Goal: Navigation & Orientation: Find specific page/section

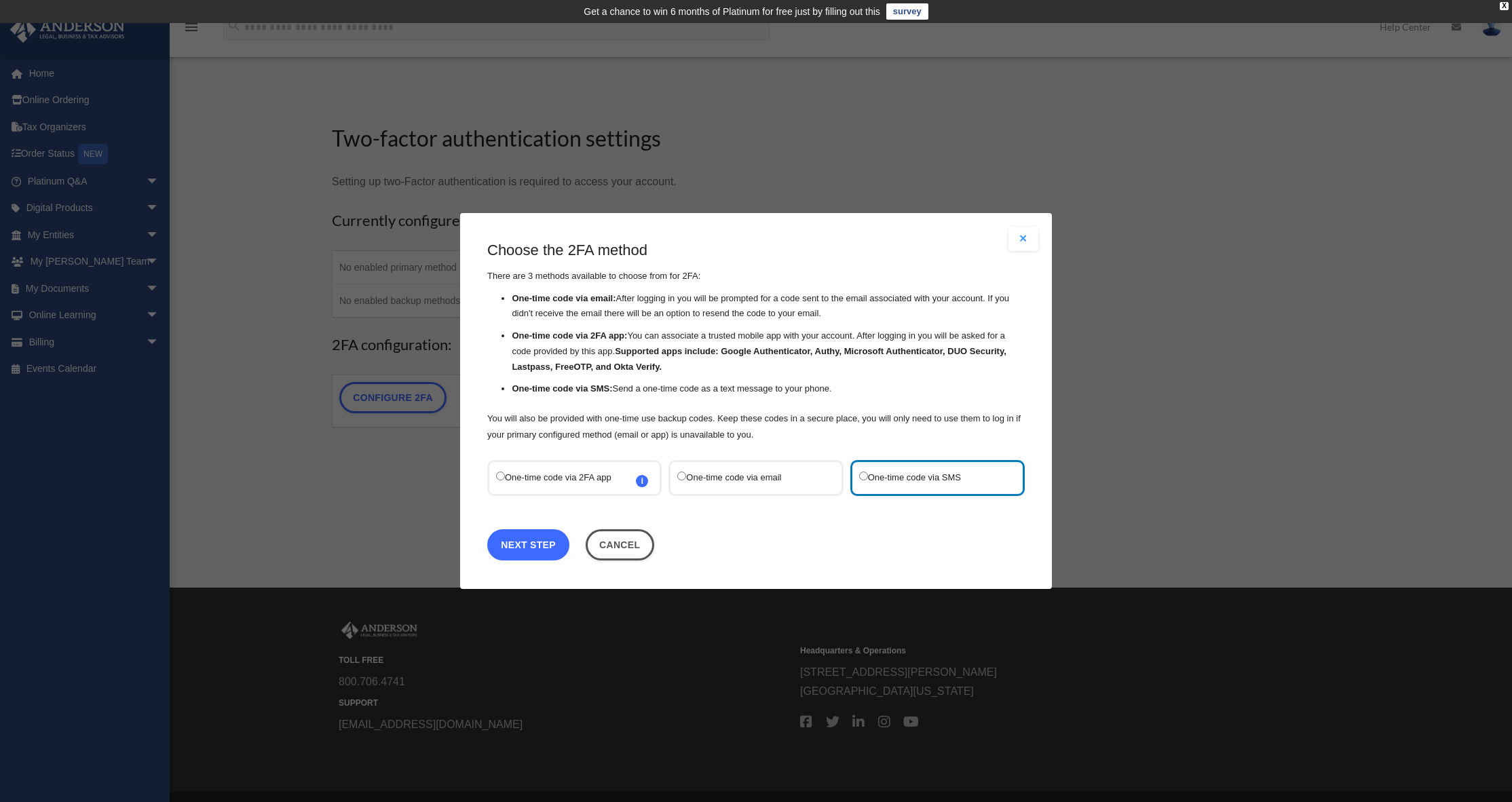
click at [537, 538] on link "Next Step" at bounding box center [528, 545] width 82 height 31
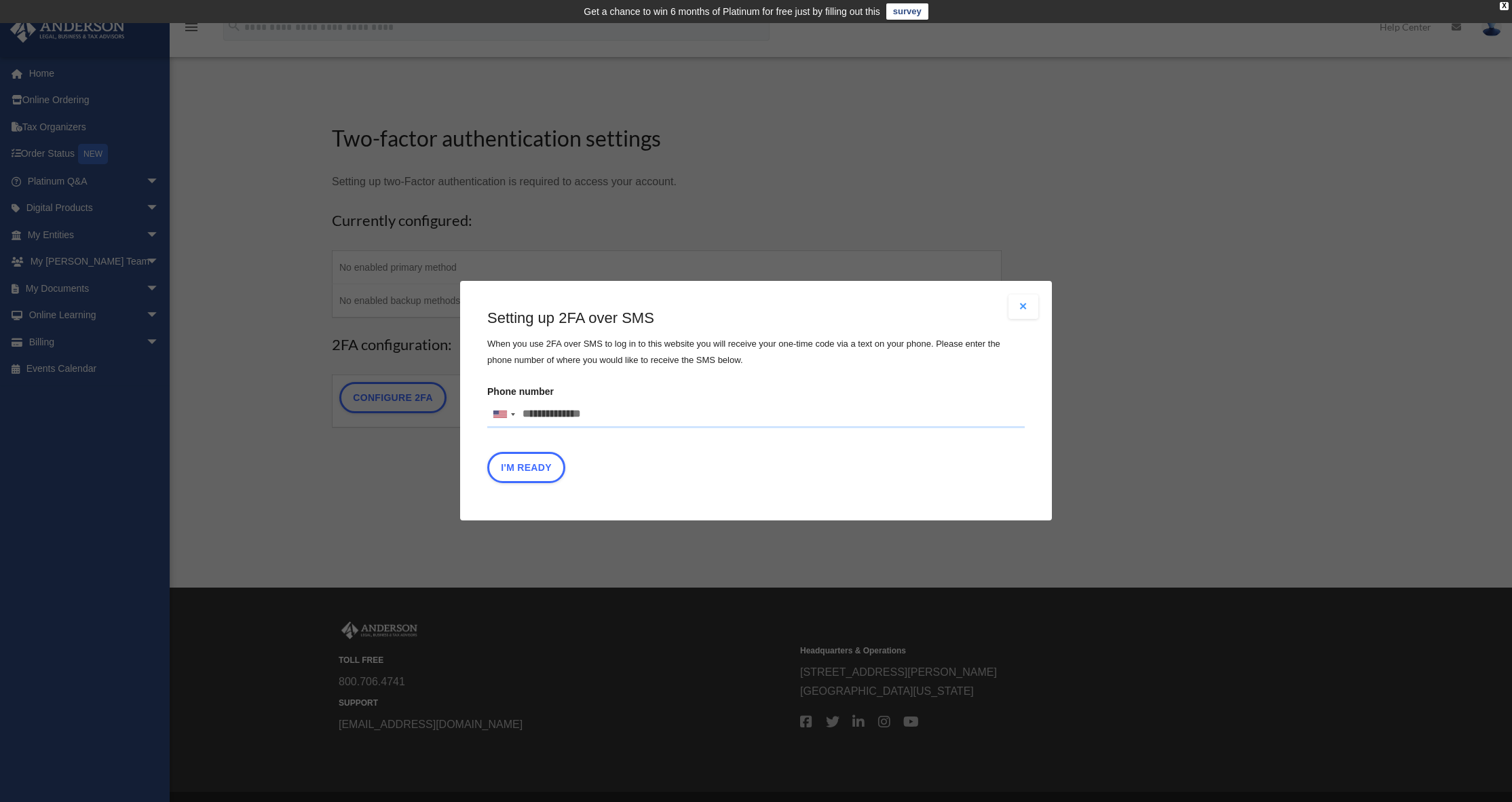
click at [608, 412] on input "Phone number United States +1 United Kingdom +44 Afghanistan (‫افغانستان‬‎) +93…" at bounding box center [756, 414] width 538 height 27
type input "**********"
click at [512, 471] on button "I'm Ready" at bounding box center [526, 469] width 78 height 31
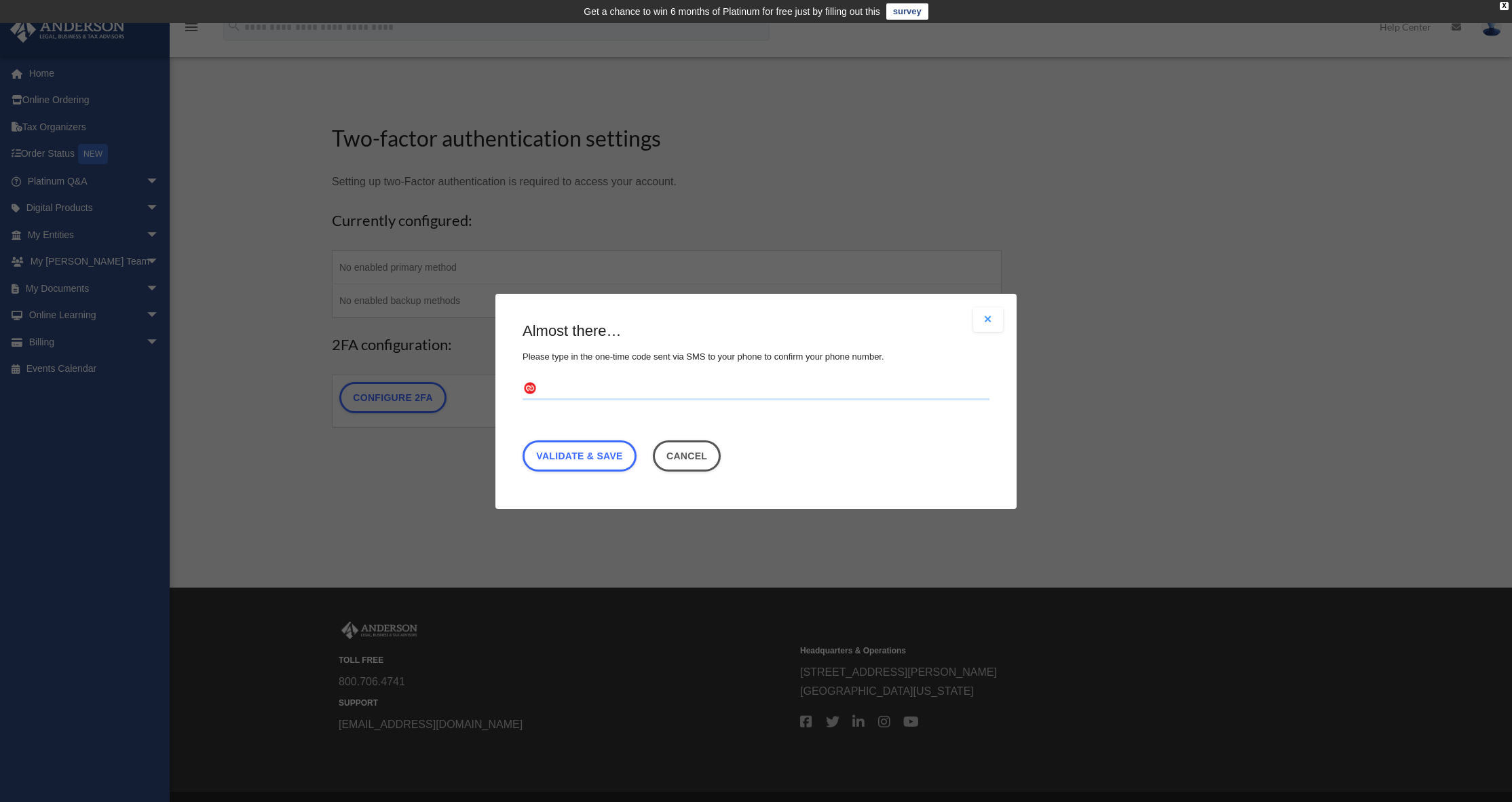
click at [579, 394] on input "text" at bounding box center [756, 388] width 467 height 22
type input "******"
click at [594, 455] on link "Validate & Save" at bounding box center [580, 456] width 114 height 31
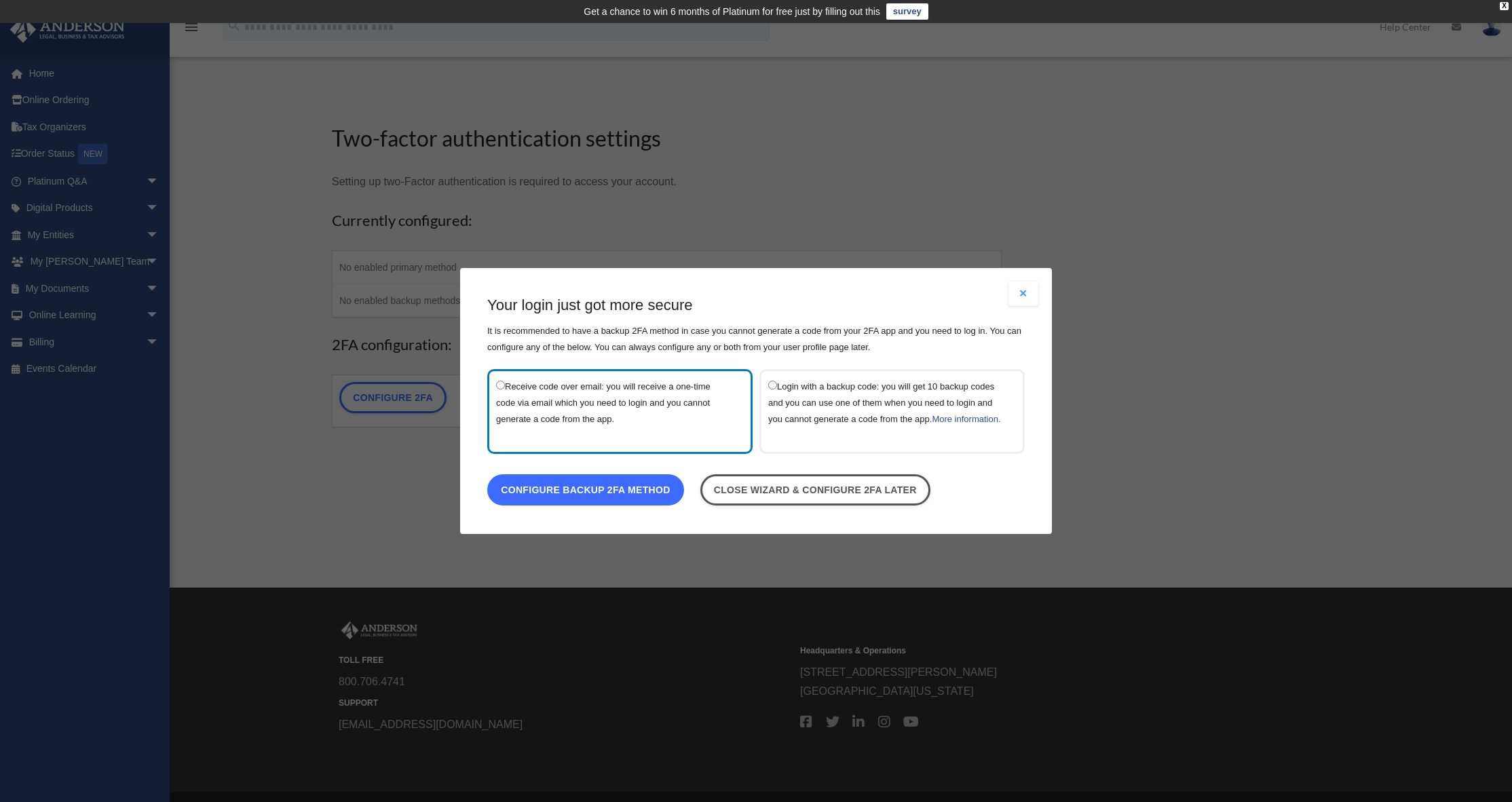
click at [618, 496] on link "Configure backup 2FA method" at bounding box center [585, 490] width 196 height 31
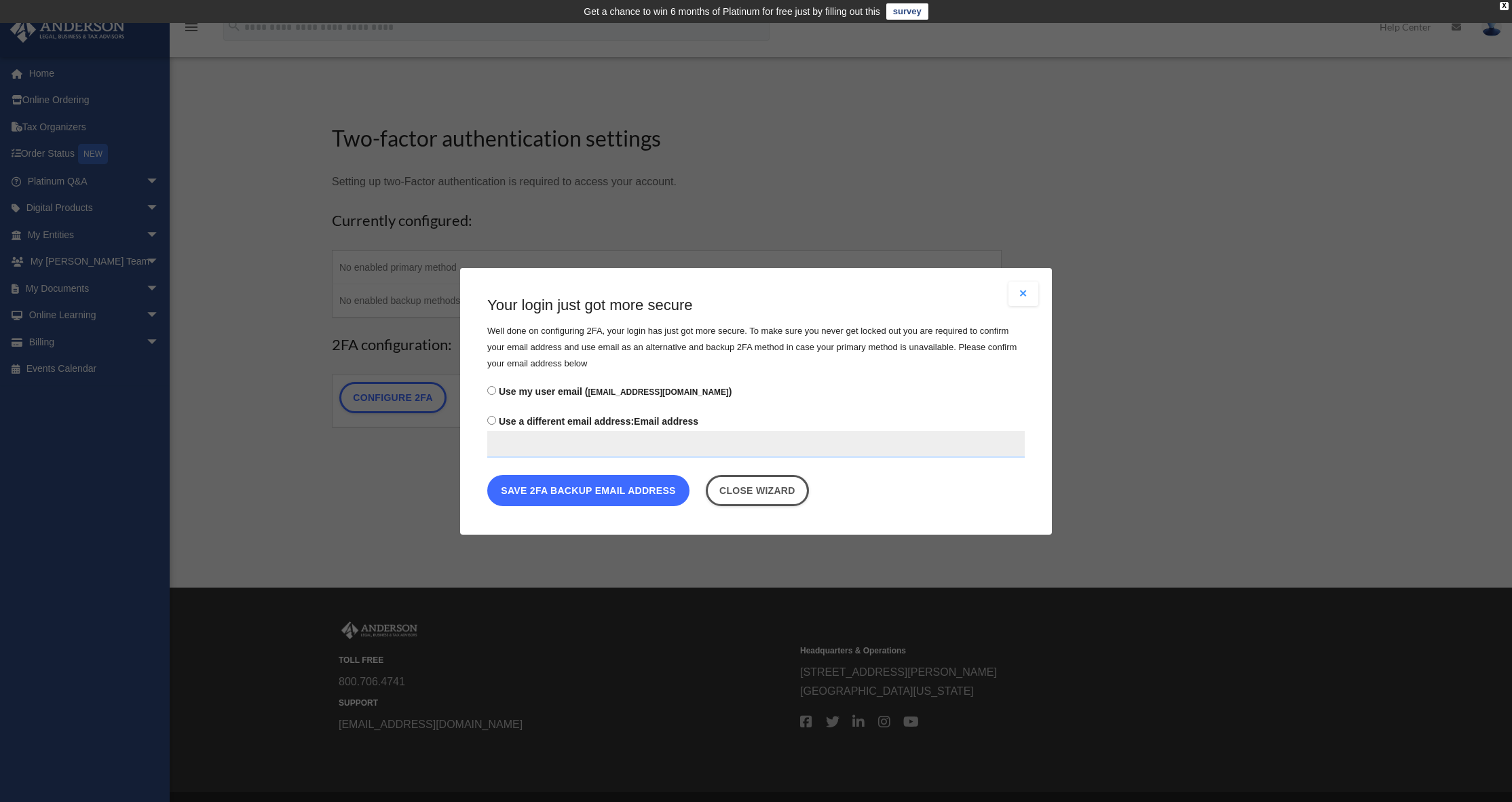
click at [559, 490] on button "Save 2FA backup email address" at bounding box center [588, 490] width 203 height 31
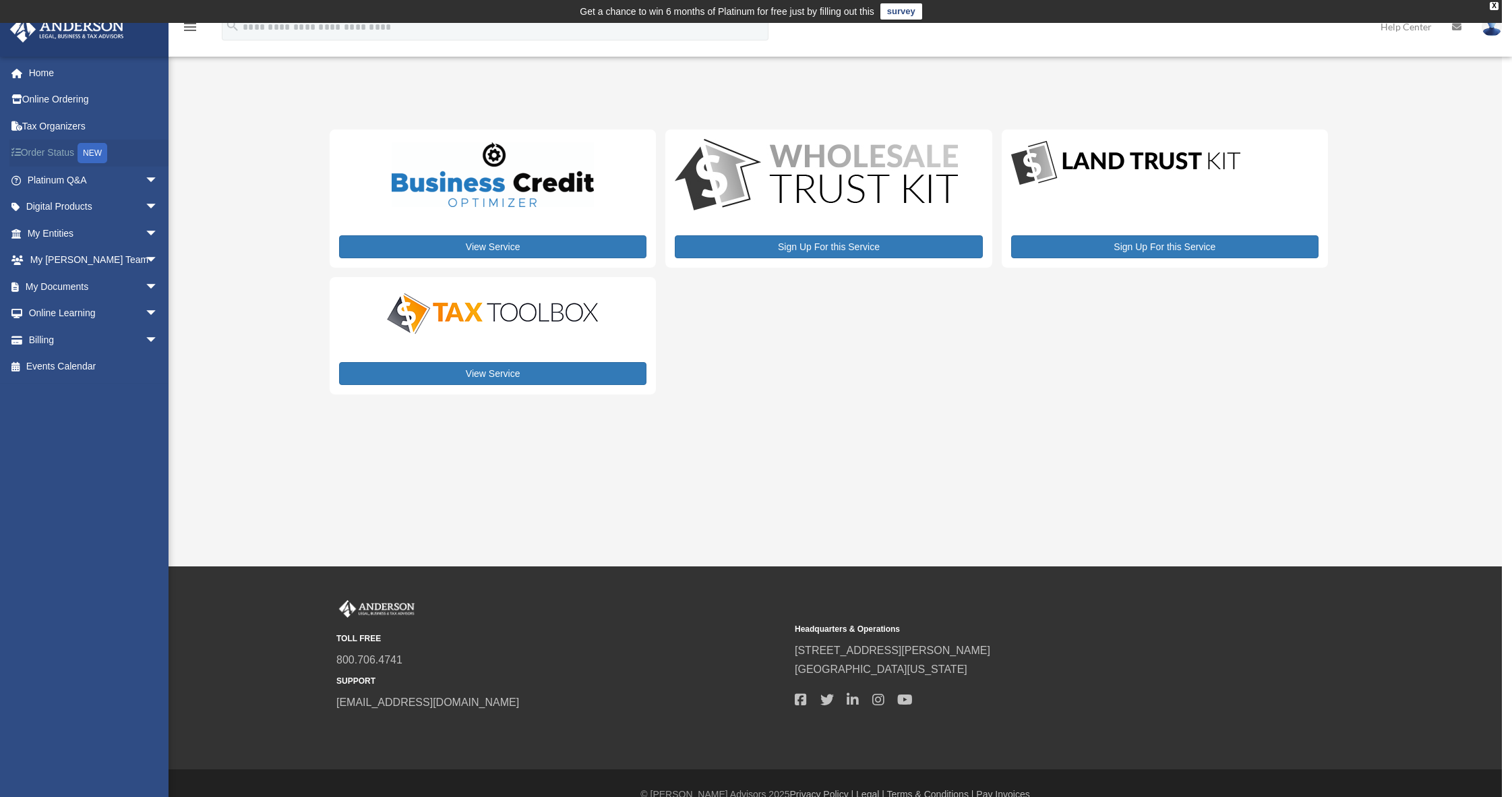
click at [55, 149] on link "Order Status NEW" at bounding box center [94, 154] width 169 height 28
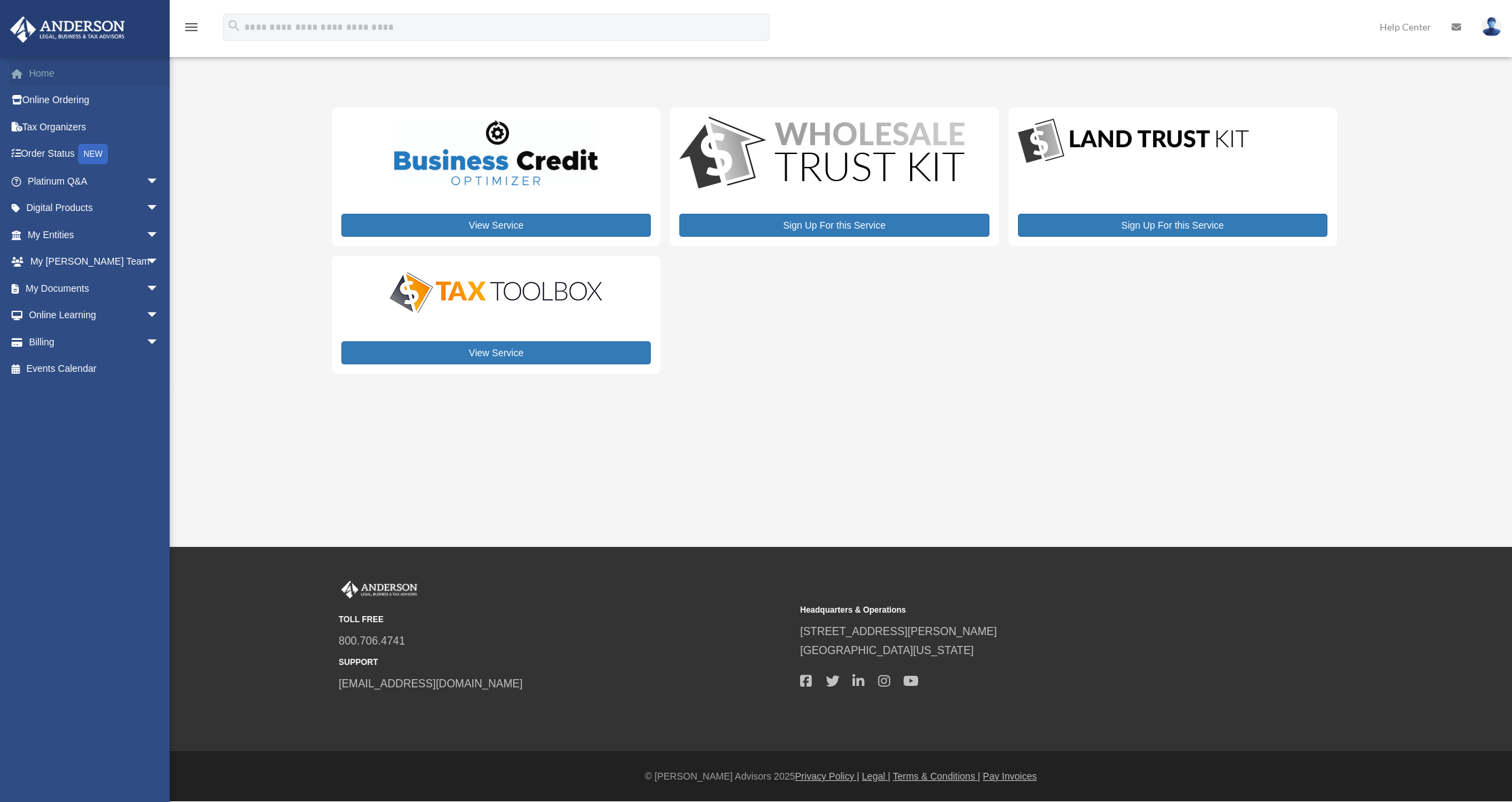
click at [38, 66] on link "Home" at bounding box center [94, 72] width 170 height 27
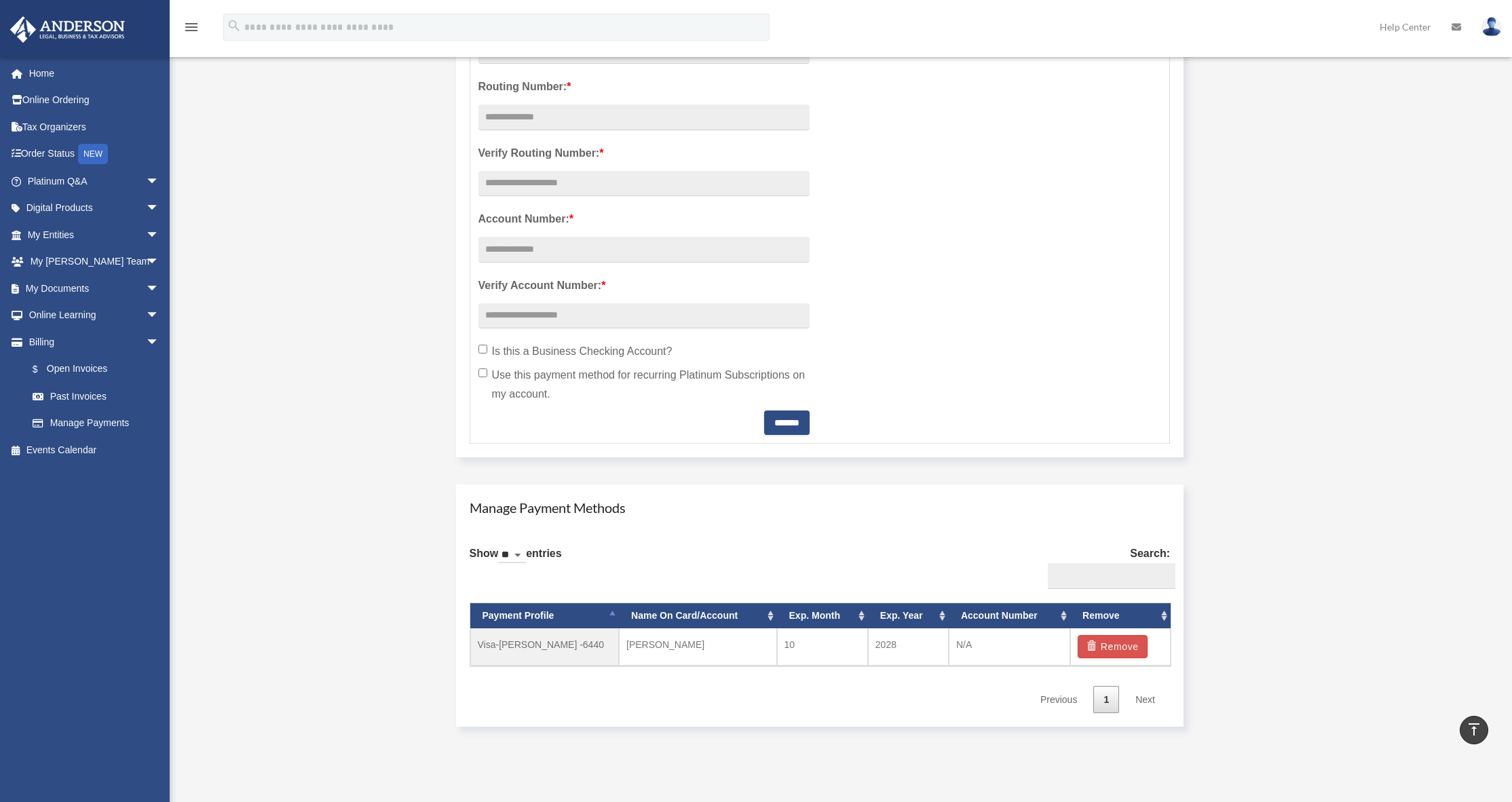
scroll to position [203, 0]
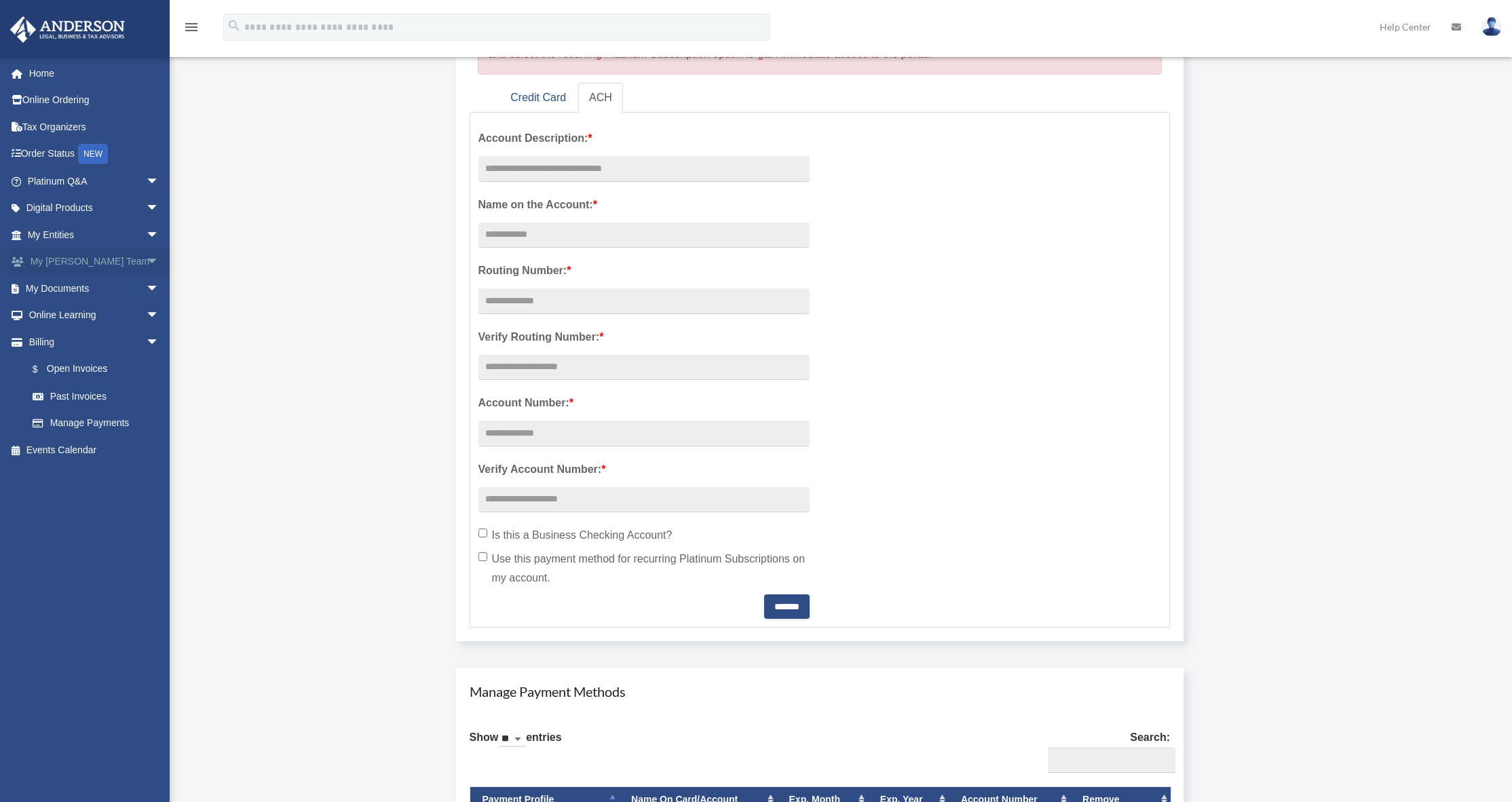
click at [146, 257] on span "arrow_drop_down" at bounding box center [159, 263] width 27 height 28
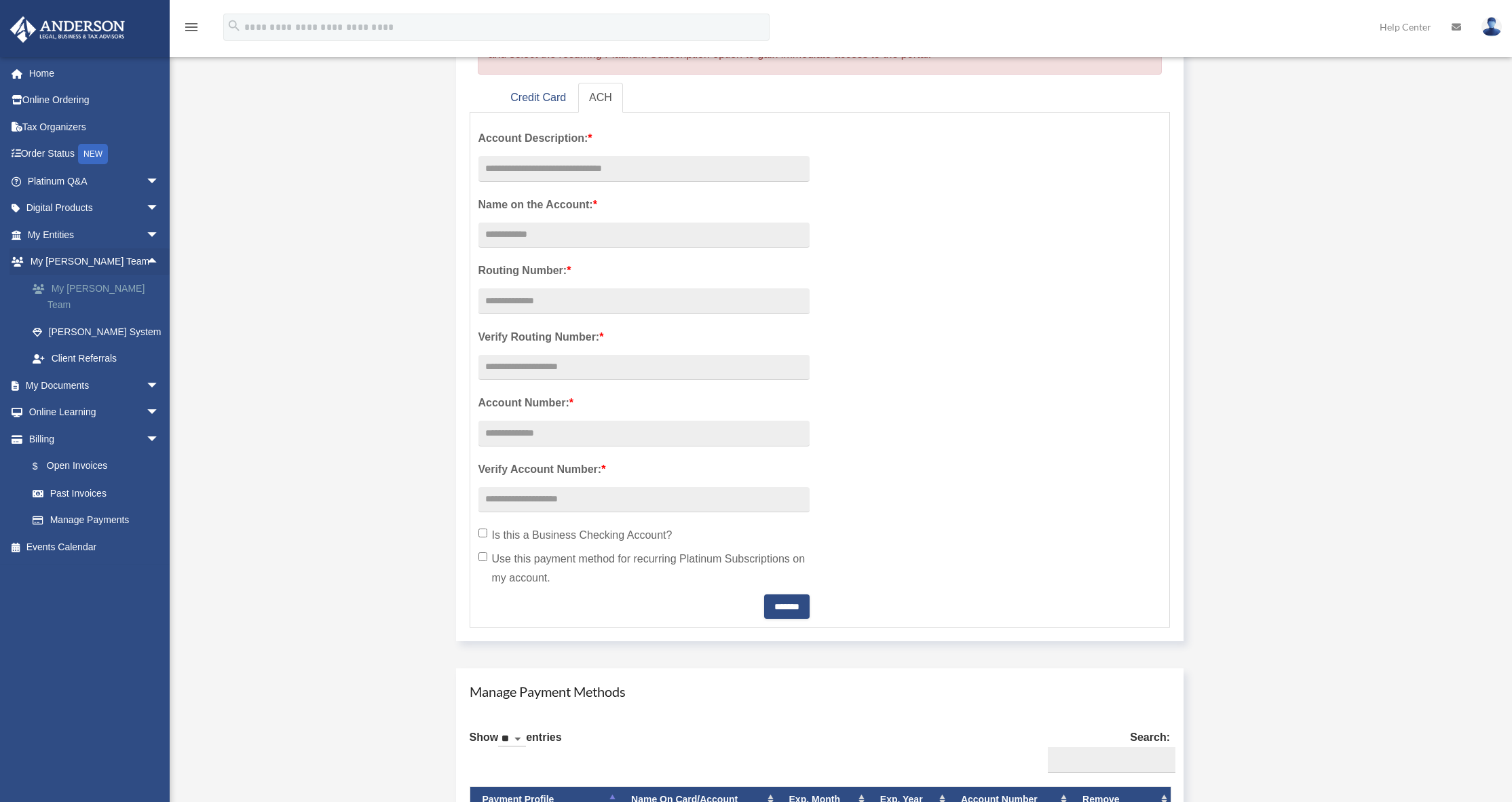
click at [120, 285] on link "My [PERSON_NAME] Team" at bounding box center [100, 297] width 161 height 44
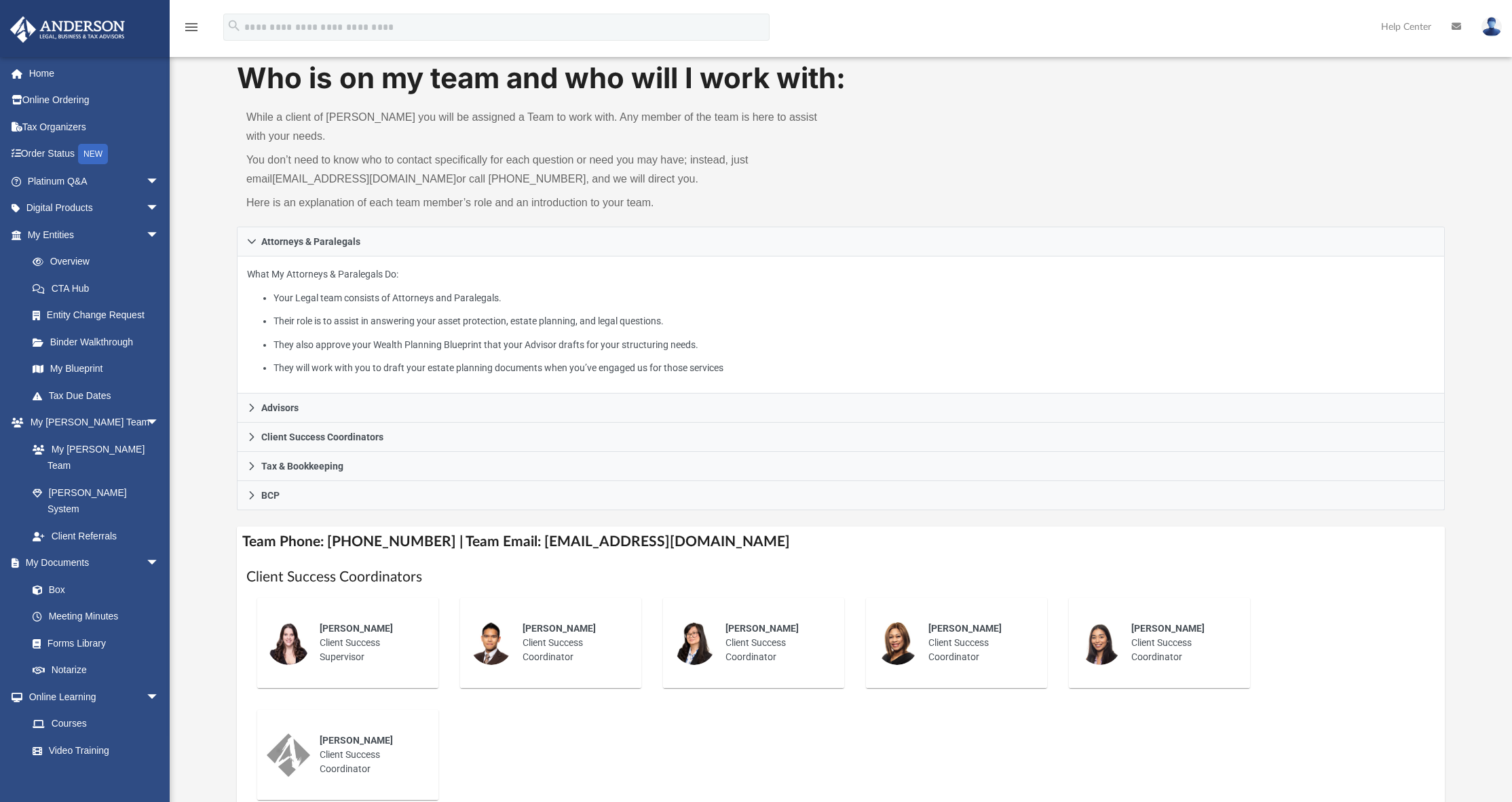
scroll to position [135, 0]
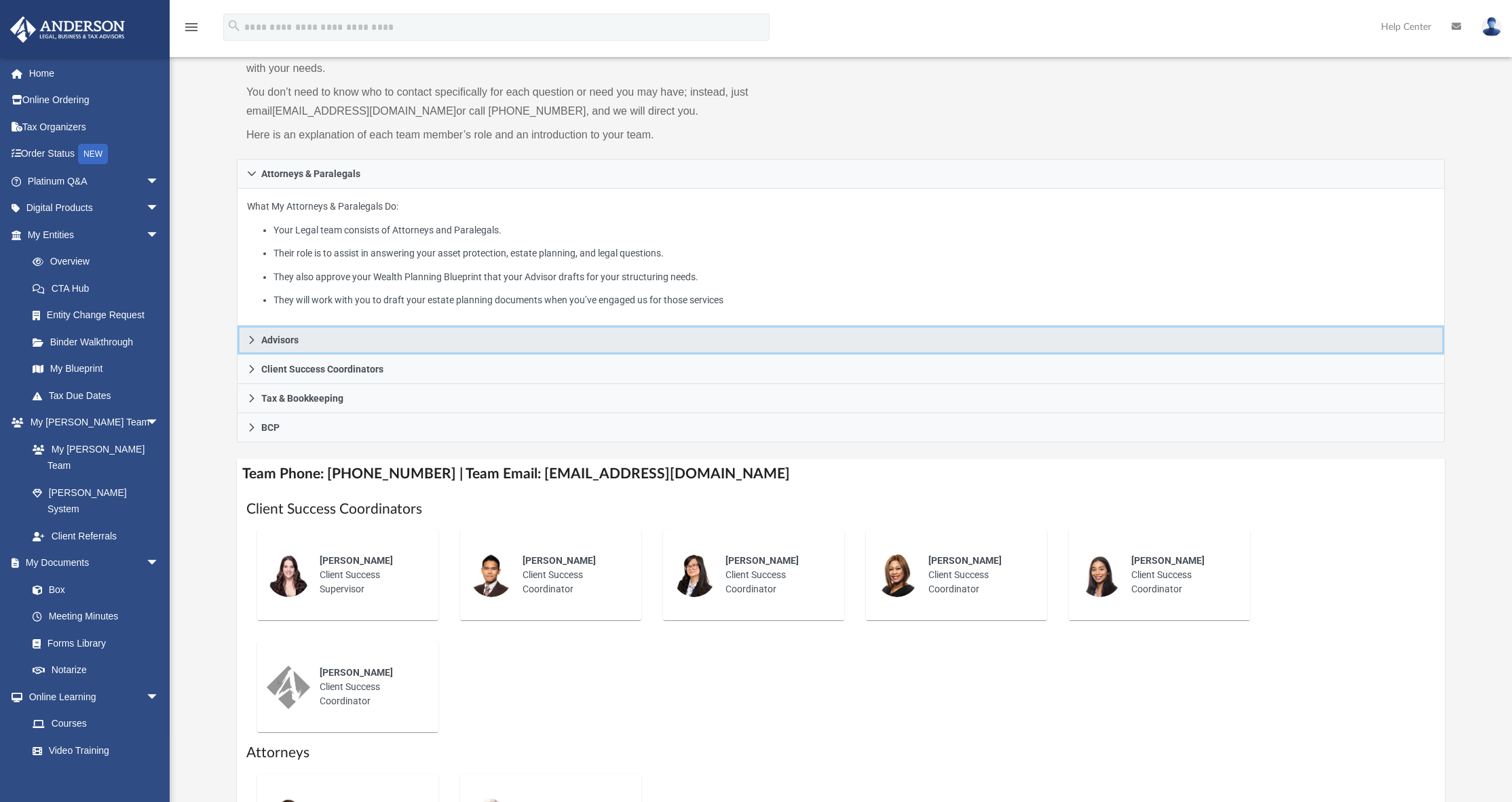
click at [258, 335] on link "Advisors" at bounding box center [841, 339] width 1208 height 29
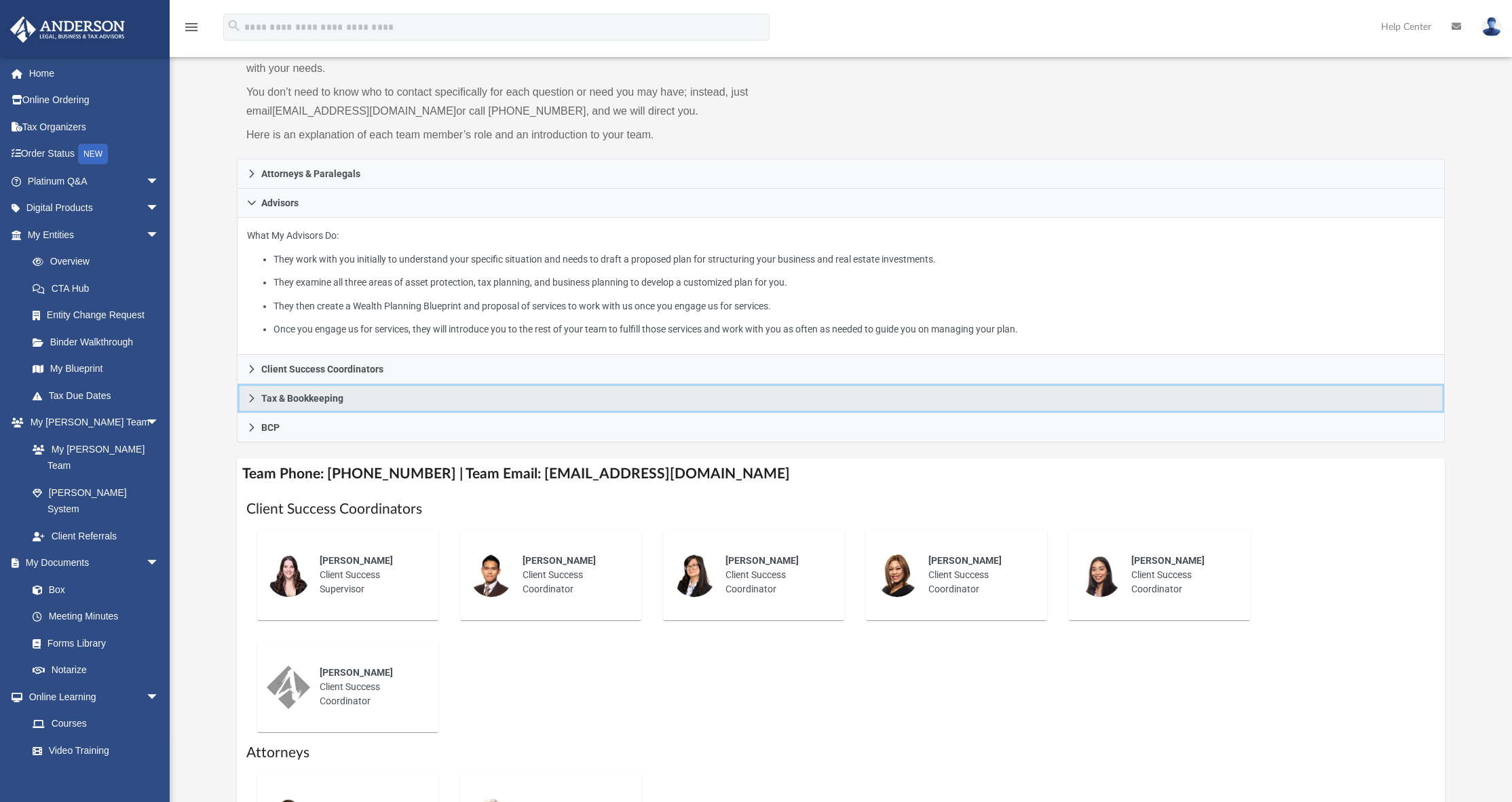
click at [304, 398] on span "Tax & Bookkeeping" at bounding box center [302, 398] width 82 height 10
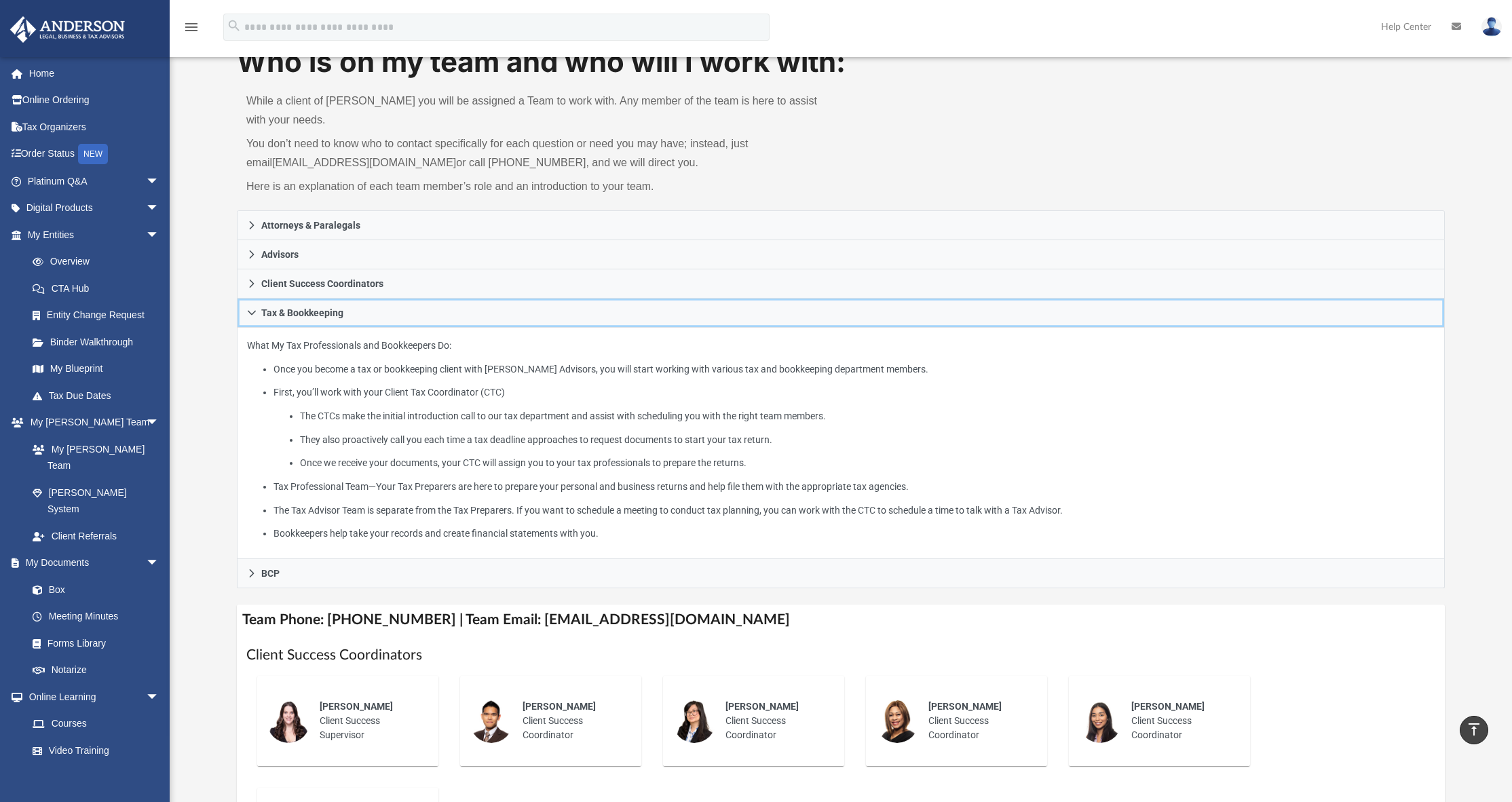
scroll to position [0, 0]
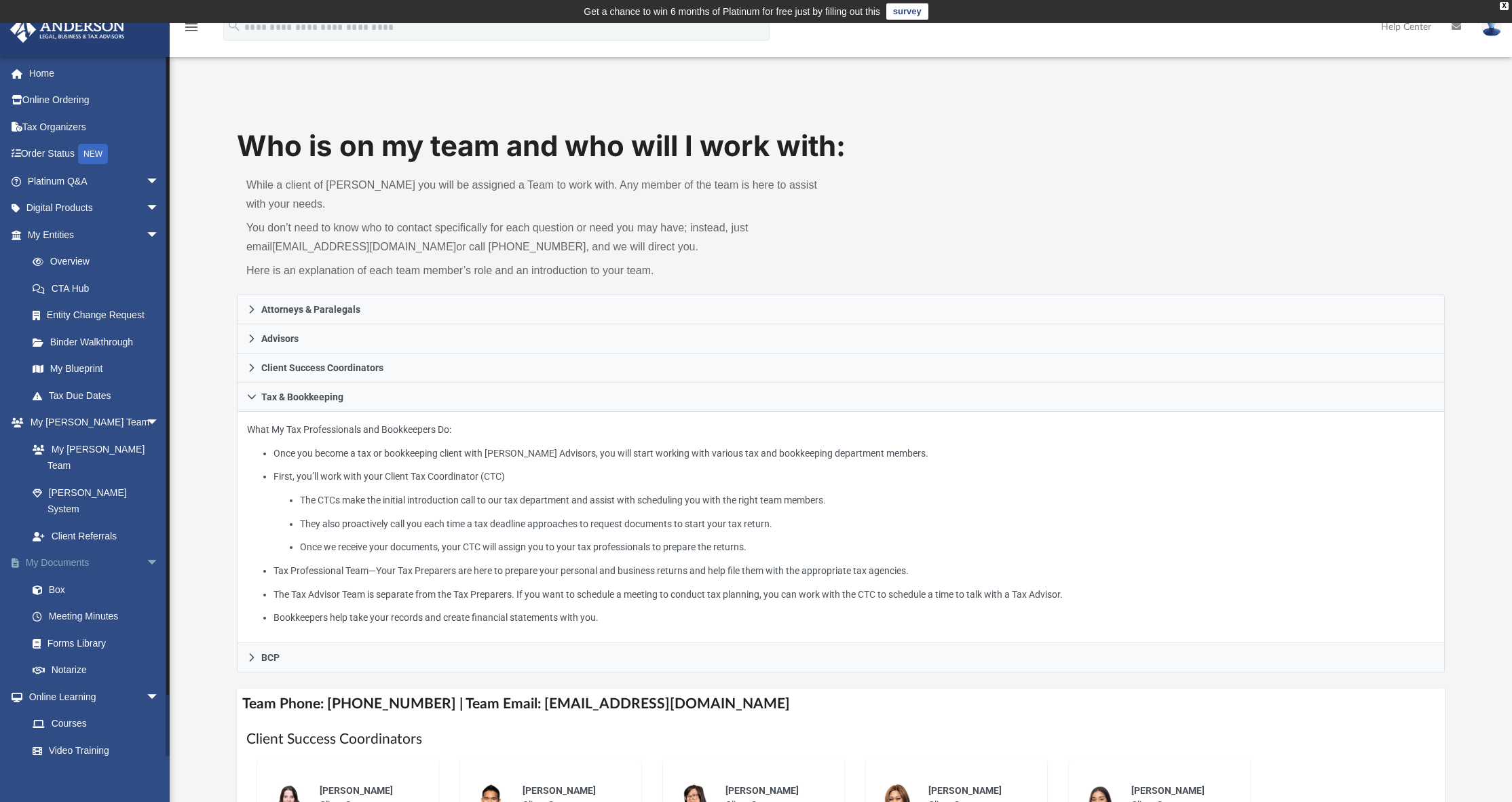
click at [81, 550] on link "My Documents arrow_drop_down" at bounding box center [94, 563] width 170 height 27
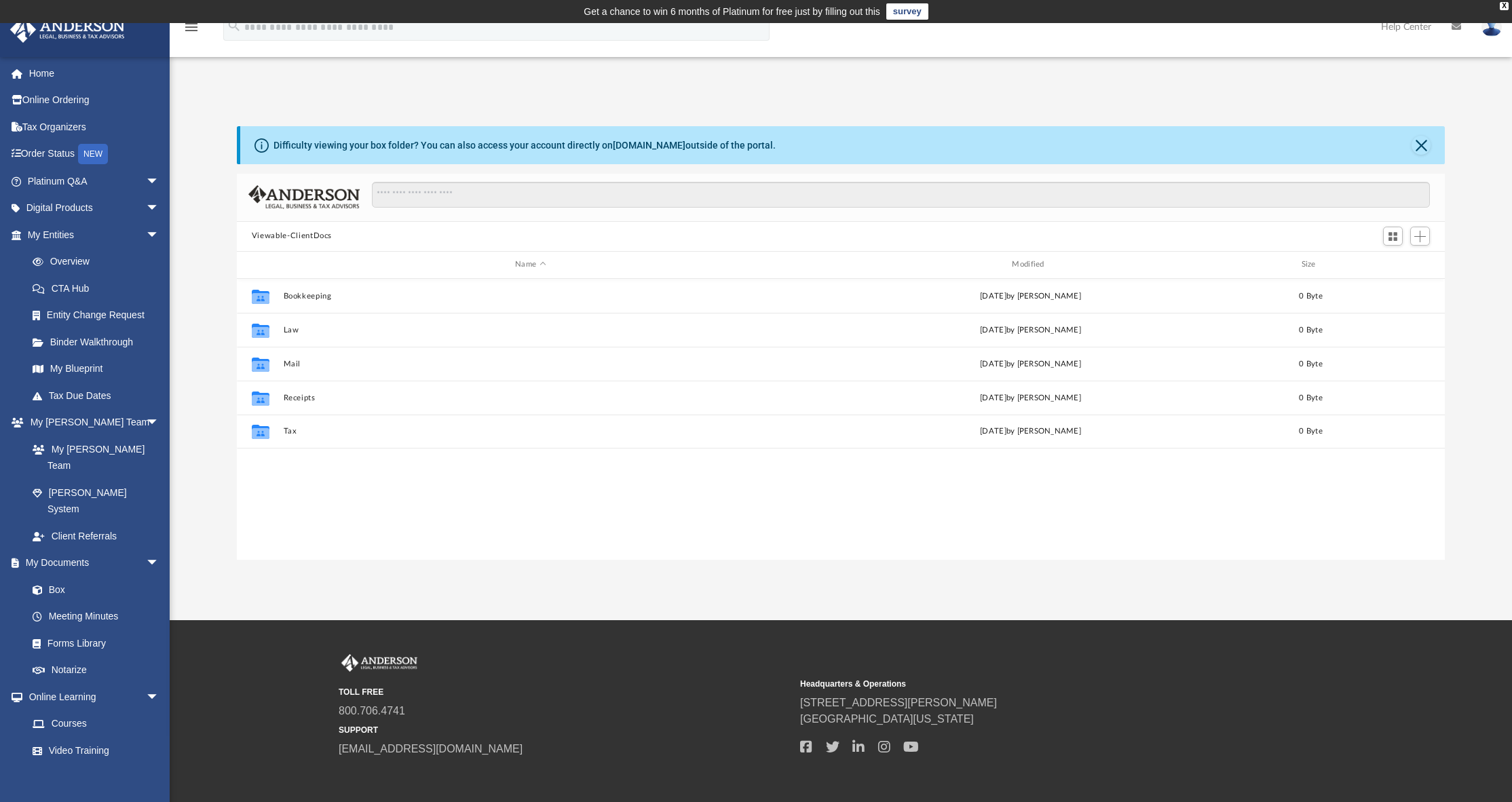
scroll to position [298, 1198]
click at [86, 284] on link "CTA Hub" at bounding box center [100, 288] width 161 height 27
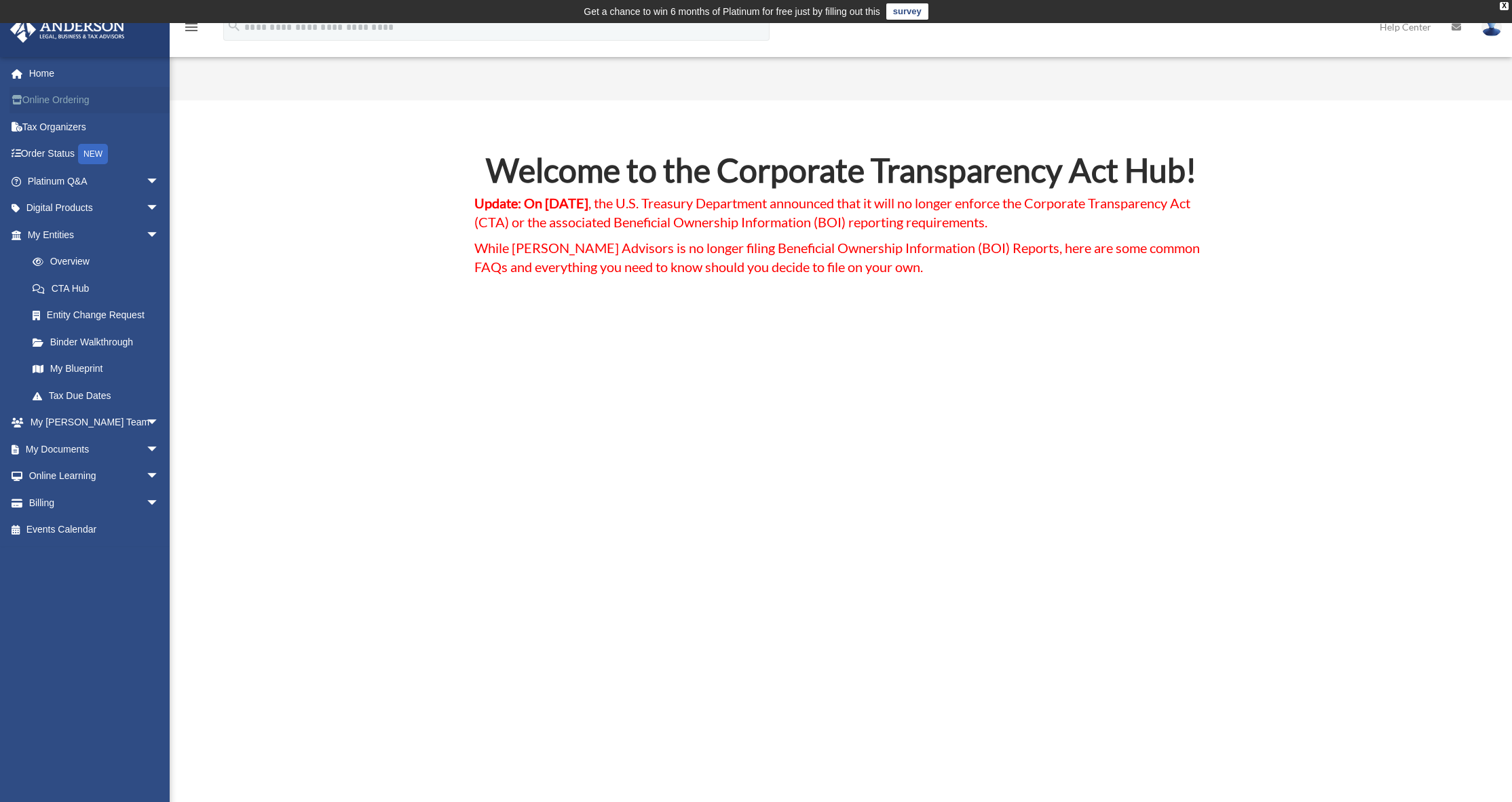
click at [45, 97] on link "Online Ordering" at bounding box center [94, 100] width 170 height 27
